Goal: Transaction & Acquisition: Purchase product/service

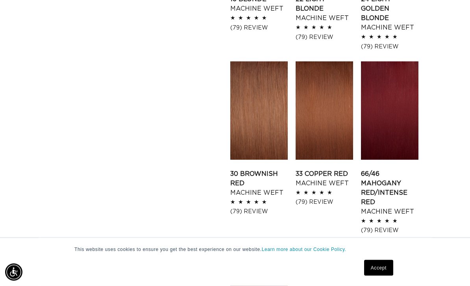
click at [382, 264] on link "Accept" at bounding box center [378, 268] width 29 height 16
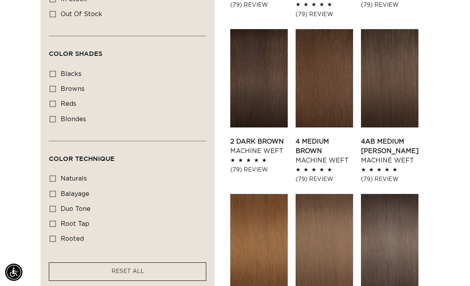
scroll to position [0, 828]
click at [93, 202] on label "duo tone duo tone (5 products)" at bounding box center [125, 209] width 151 height 15
click at [56, 206] on input "duo tone duo tone (5 products)" at bounding box center [53, 209] width 6 height 6
checkbox input "true"
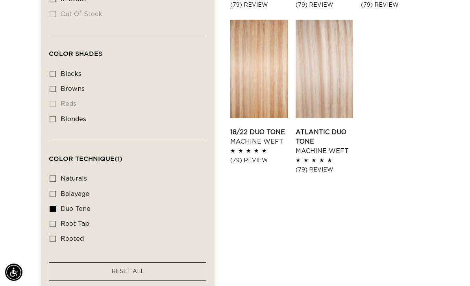
click at [91, 187] on label "balayage balayage (3 products)" at bounding box center [125, 194] width 151 height 15
click at [56, 191] on input "balayage balayage (3 products)" at bounding box center [53, 194] width 6 height 6
checkbox input "true"
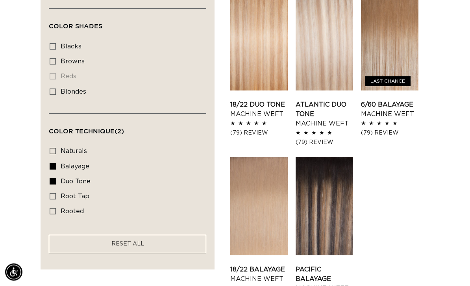
scroll to position [454, 0]
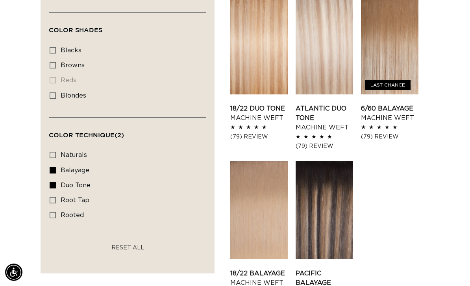
click at [72, 152] on span "naturals" at bounding box center [74, 155] width 26 height 6
click at [56, 152] on input "naturals naturals (8 products)" at bounding box center [53, 155] width 6 height 6
checkbox input "true"
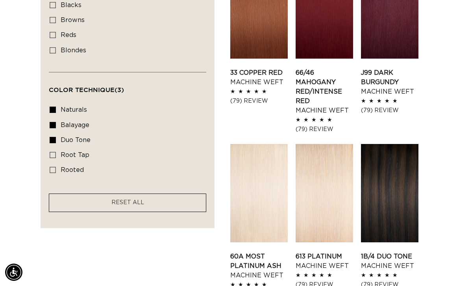
scroll to position [0, 828]
click at [465, 141] on div "Filter: Lengths (0) Lengths 18" 18" (16 products) 22" 22" (11 products) 24"" at bounding box center [235, 291] width 470 height 992
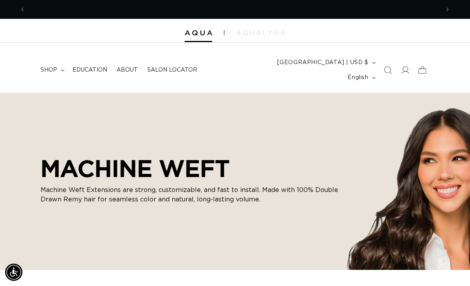
scroll to position [0, 414]
